Goal: Task Accomplishment & Management: Manage account settings

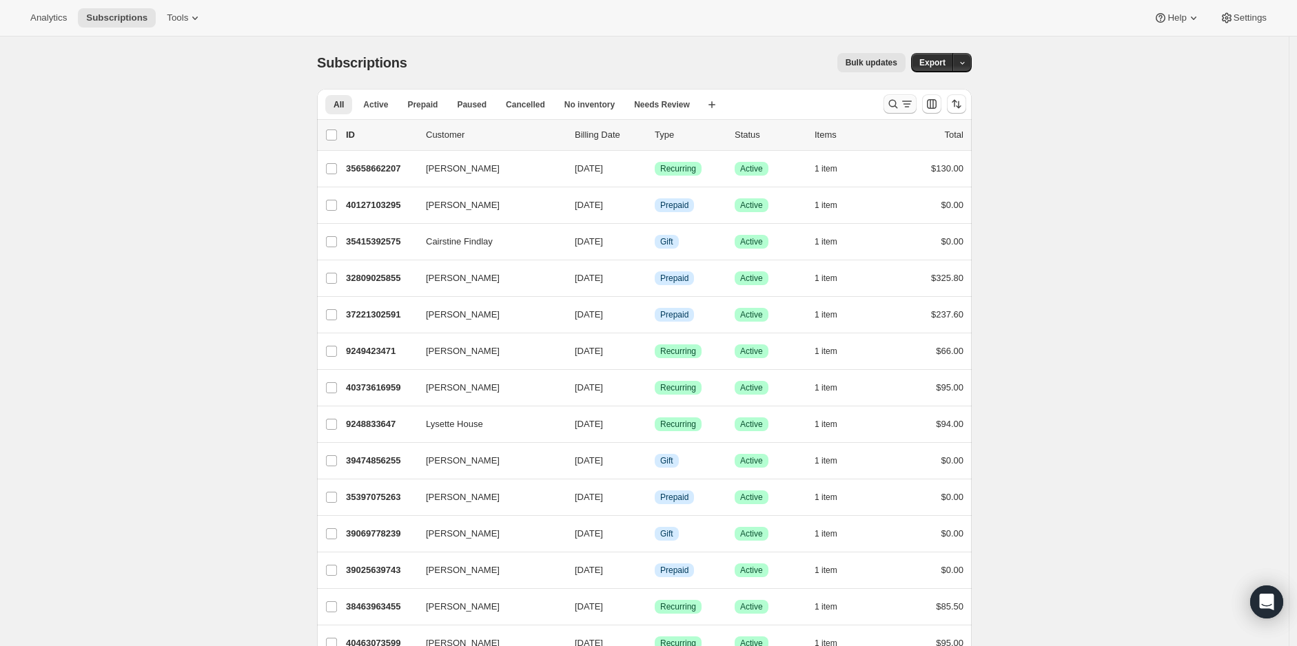
click at [893, 106] on icon "Search and filter results" at bounding box center [893, 104] width 14 height 14
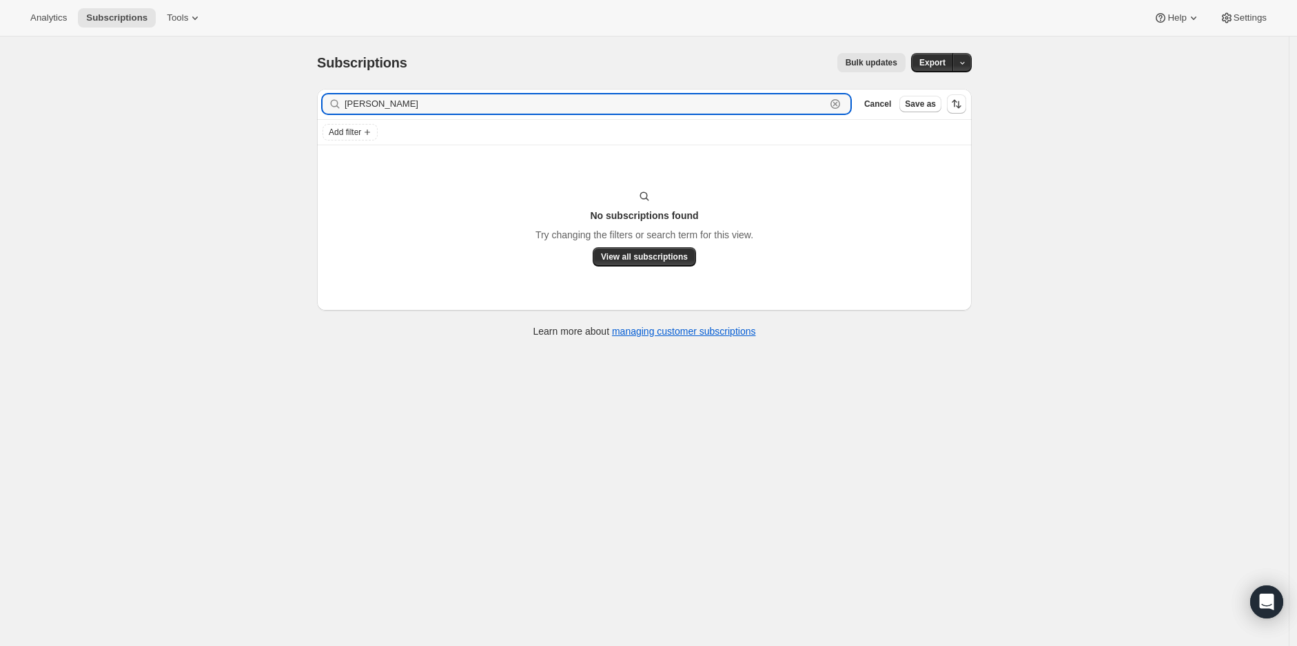
drag, startPoint x: 431, startPoint y: 108, endPoint x: 339, endPoint y: 101, distance: 92.6
click at [339, 101] on div "[PERSON_NAME] Clear" at bounding box center [587, 103] width 528 height 19
paste input "[EMAIL_ADDRESS][DOMAIN_NAME]"
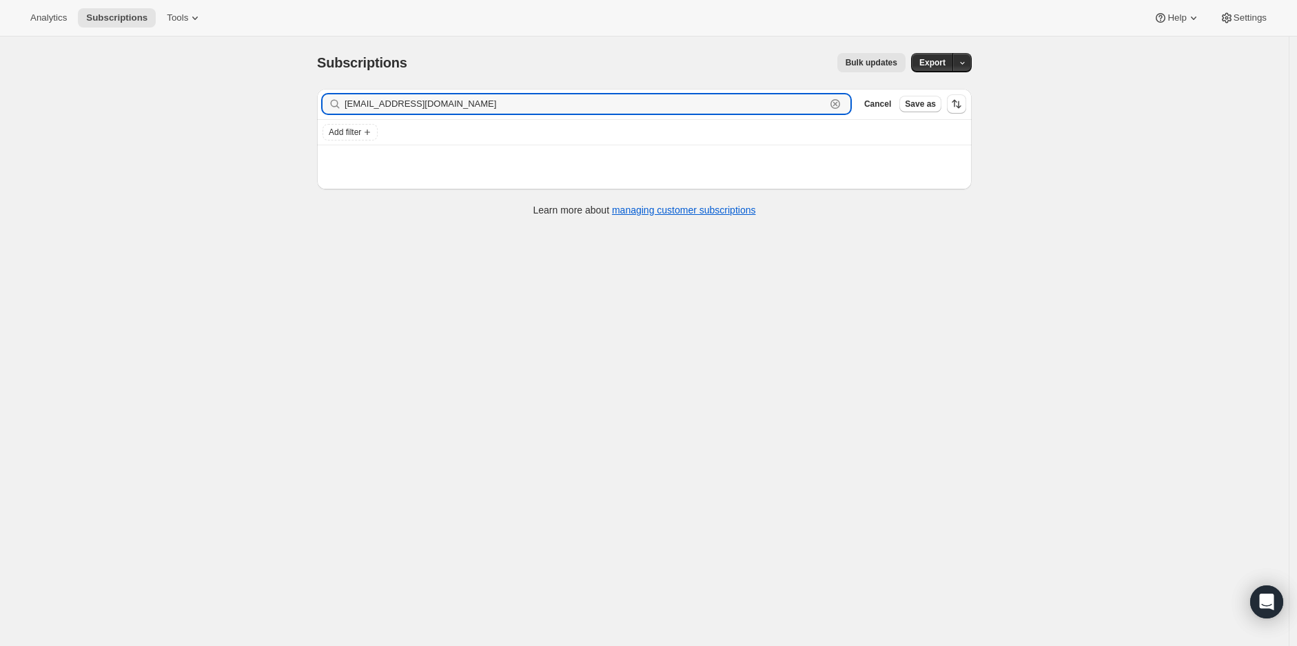
type input "[EMAIL_ADDRESS][DOMAIN_NAME]"
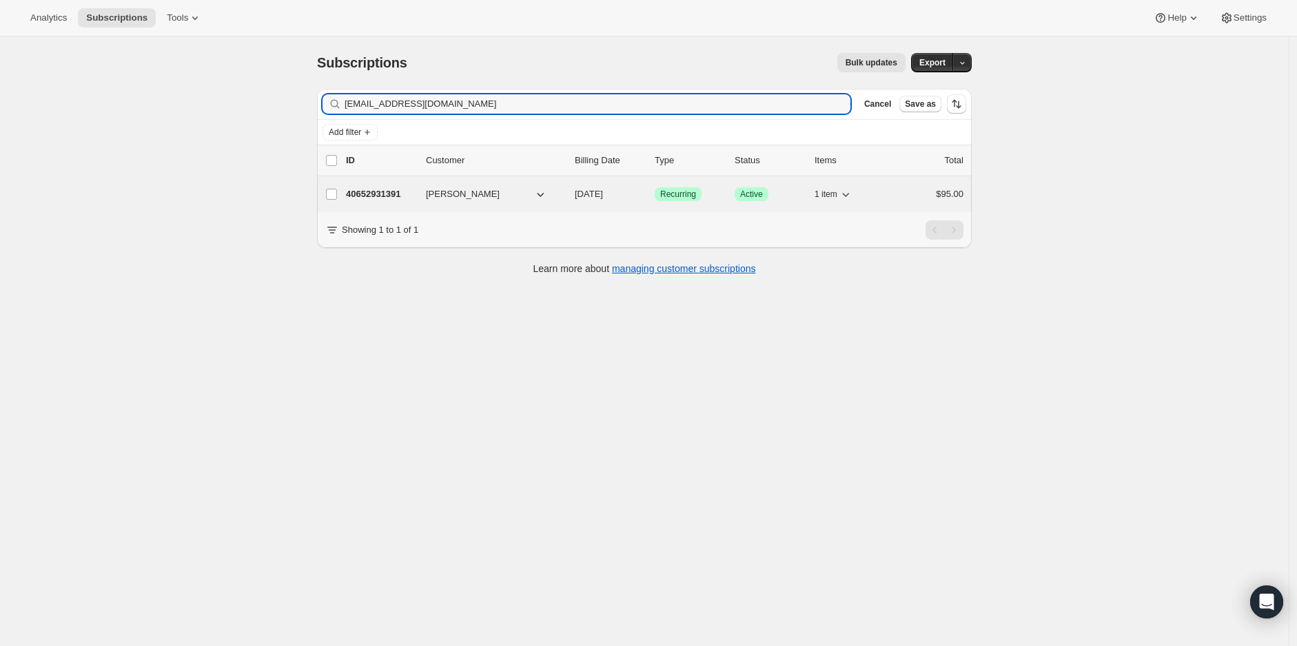
click at [393, 185] on div "40652931391 [PERSON_NAME] [DATE] Success Recurring Success Active 1 item $95.00" at bounding box center [654, 194] width 617 height 19
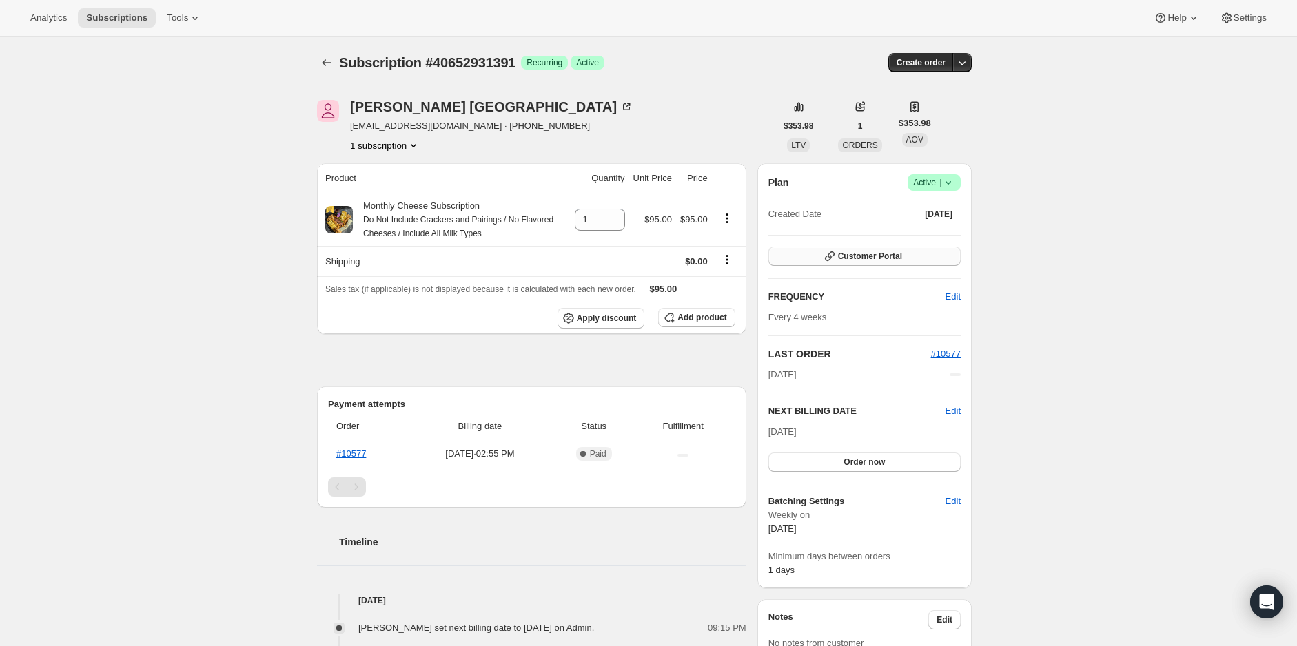
click at [909, 254] on button "Customer Portal" at bounding box center [864, 256] width 192 height 19
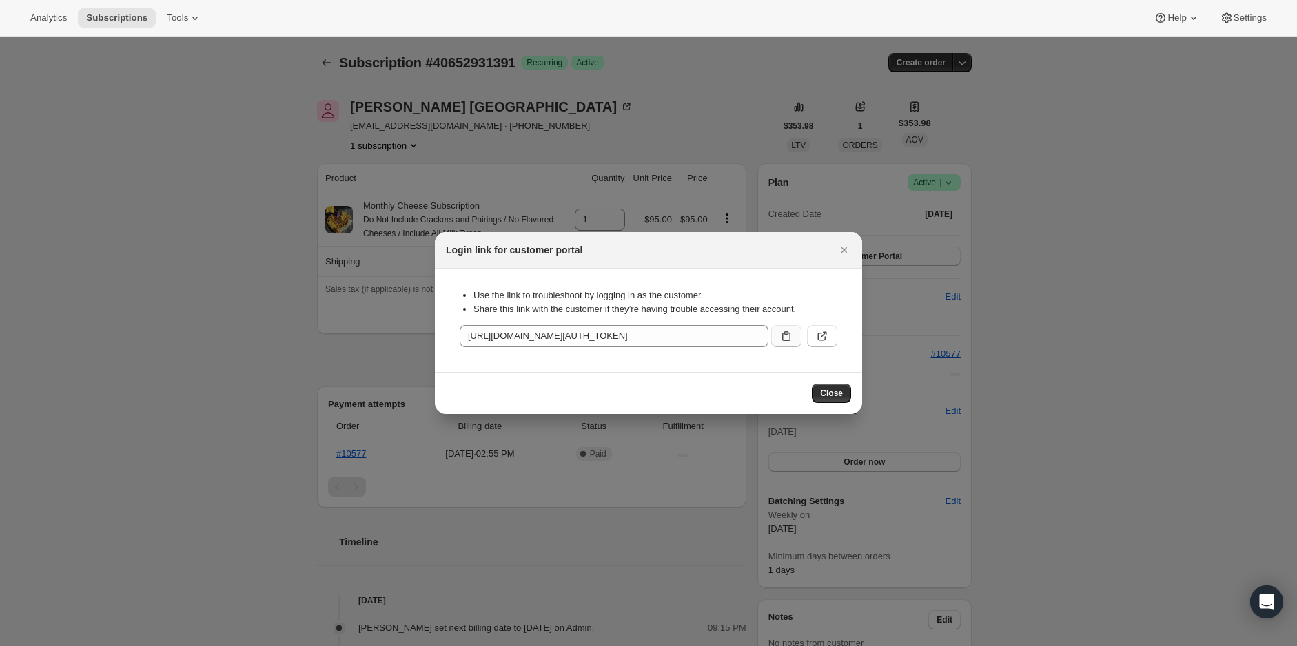
click at [788, 337] on icon ":rcm:" at bounding box center [786, 336] width 14 height 14
click at [837, 393] on span "Close" at bounding box center [831, 393] width 23 height 11
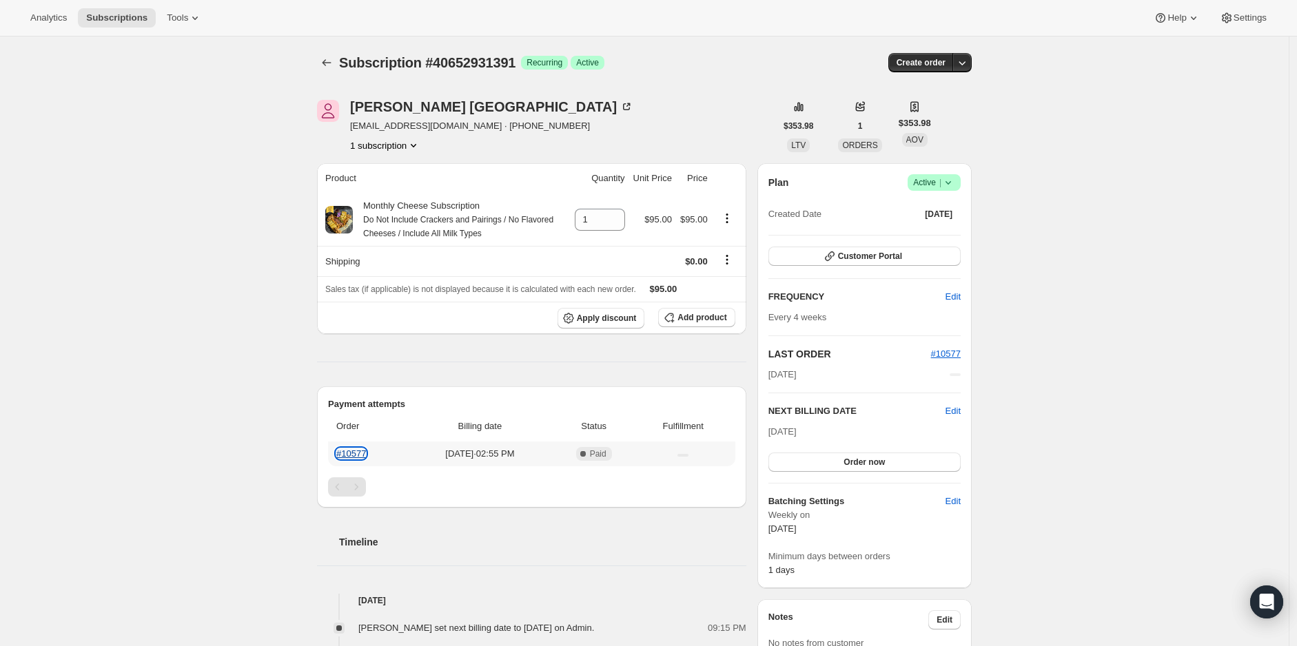
click at [357, 451] on link "#10577" at bounding box center [351, 454] width 30 height 10
click at [325, 64] on icon "Subscriptions" at bounding box center [327, 63] width 14 height 14
